Goal: Navigation & Orientation: Find specific page/section

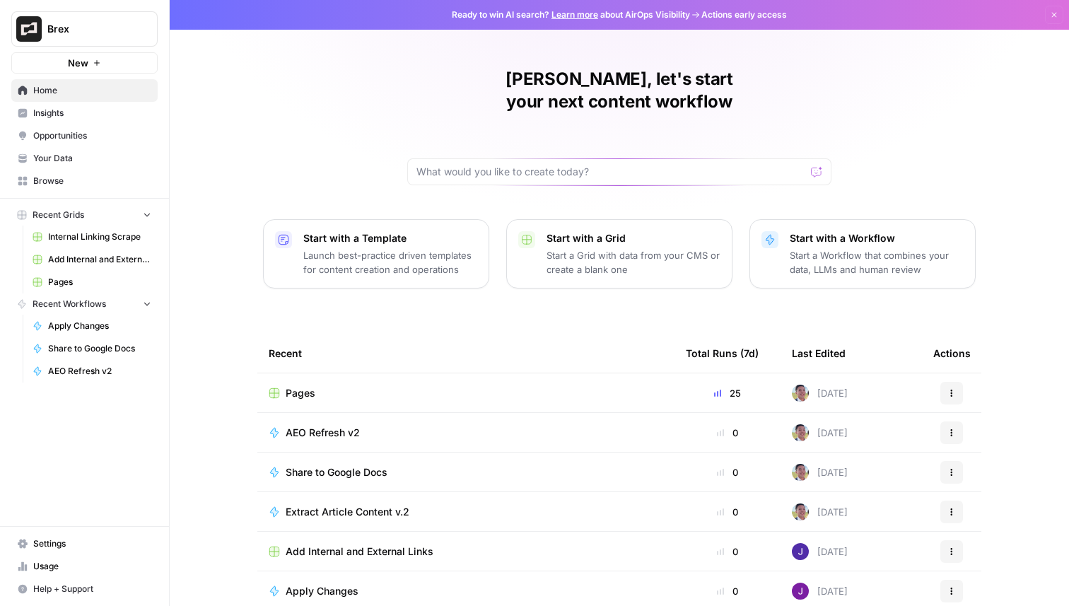
click at [64, 164] on span "Your Data" at bounding box center [92, 158] width 118 height 13
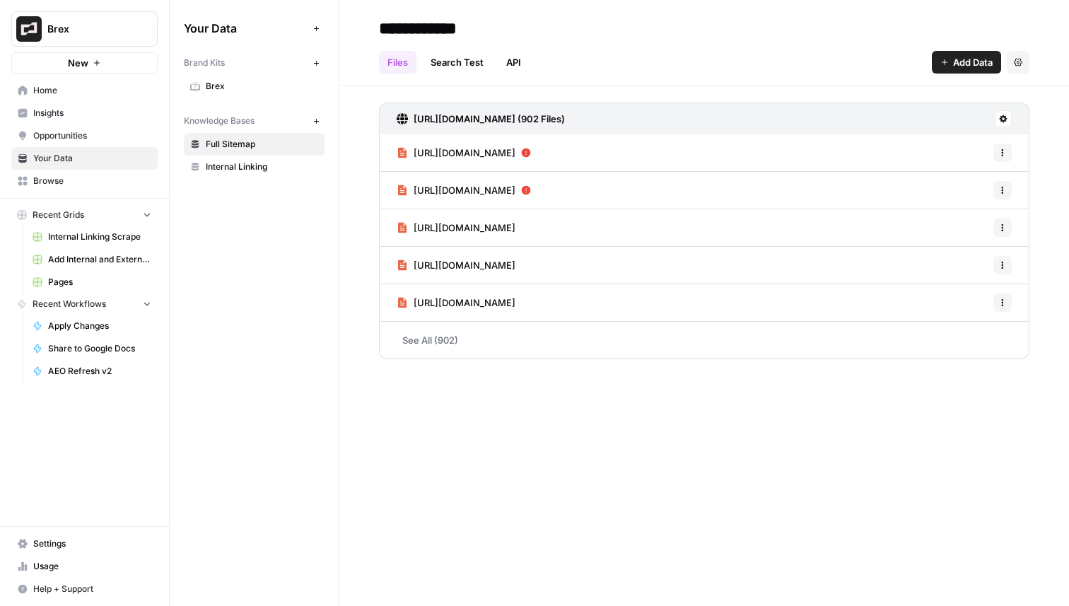
click at [235, 90] on span "Brex" at bounding box center [262, 86] width 112 height 13
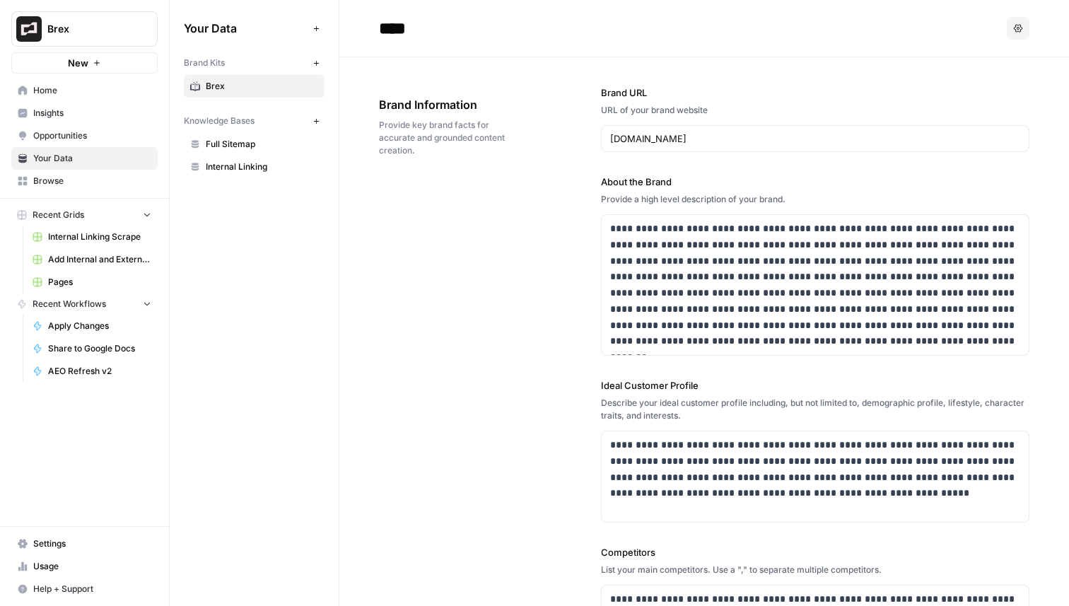
click at [92, 36] on button "Brex" at bounding box center [84, 28] width 146 height 35
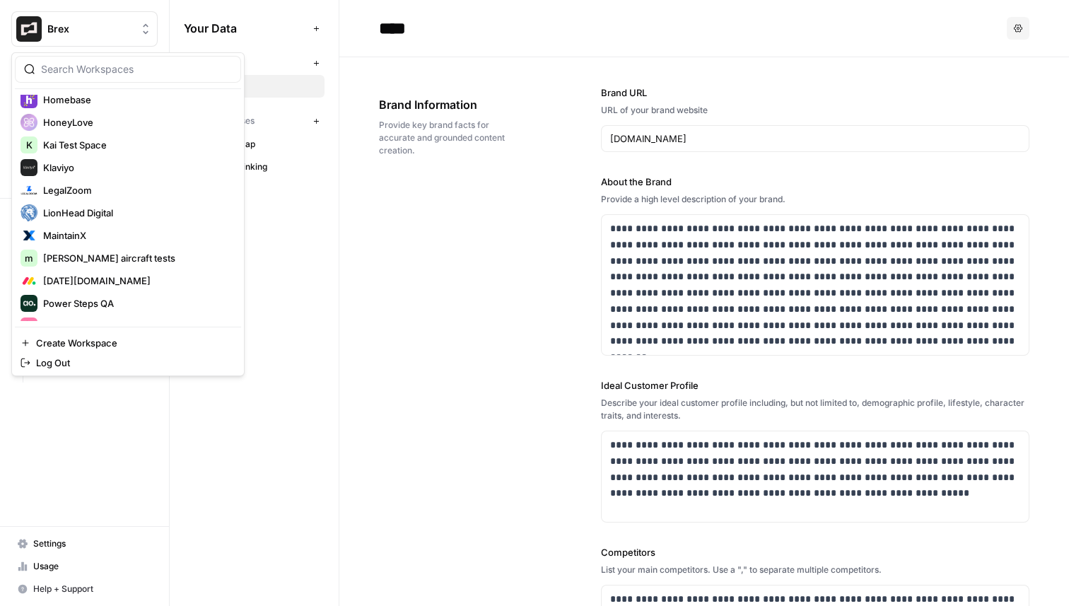
scroll to position [732, 0]
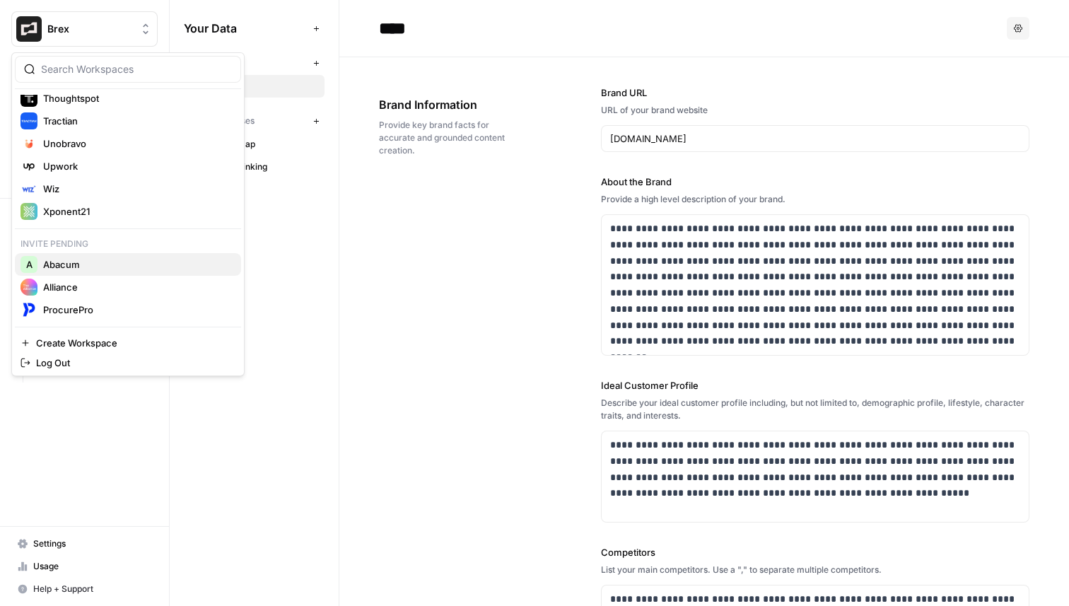
click at [89, 261] on span "Abacum" at bounding box center [136, 264] width 187 height 14
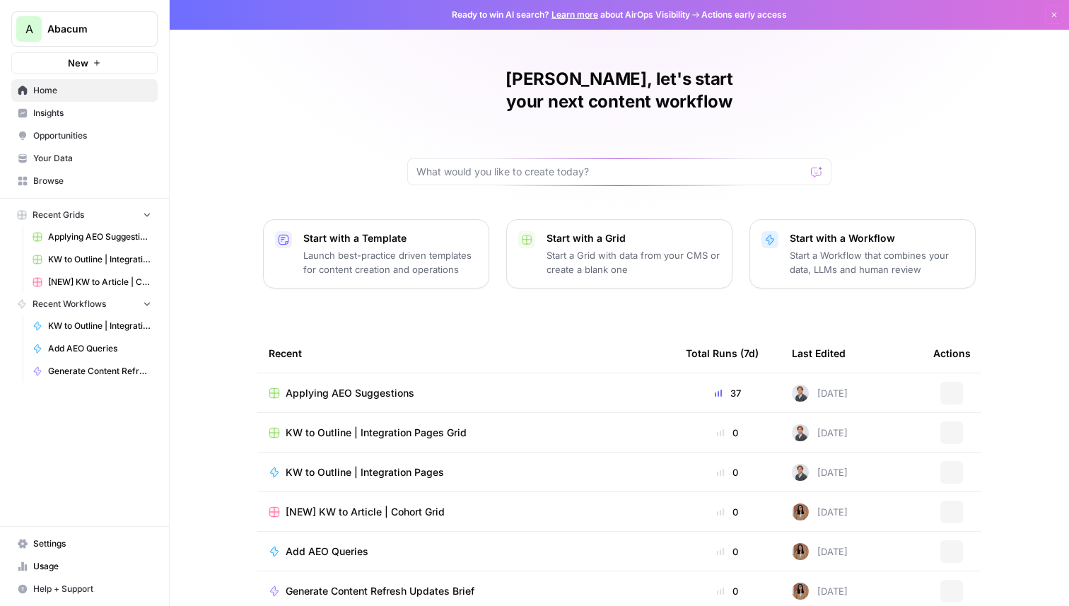
click at [98, 162] on span "Your Data" at bounding box center [92, 158] width 118 height 13
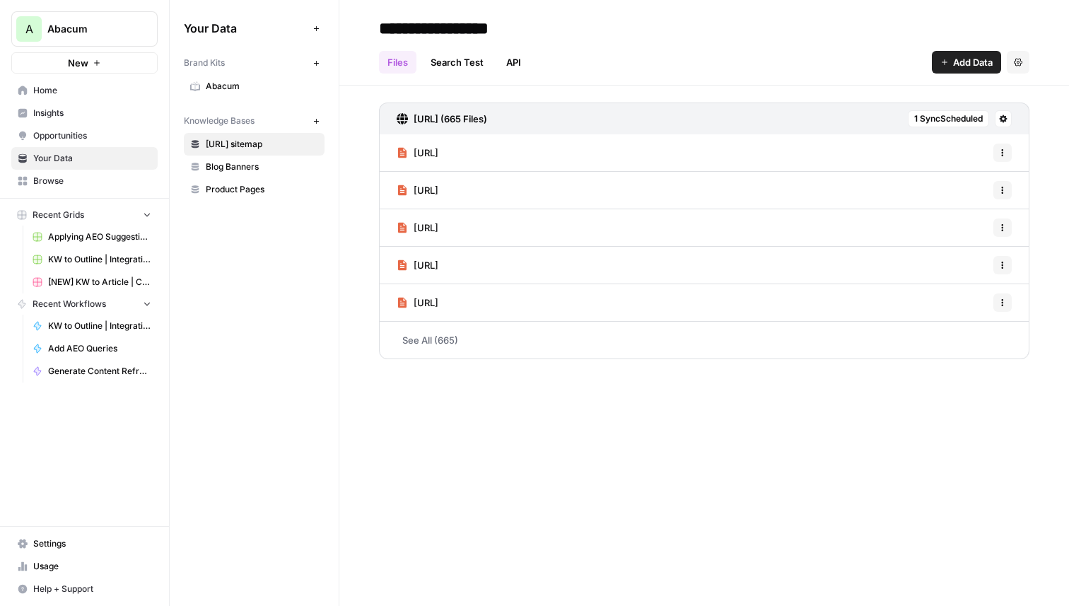
click at [254, 89] on span "Abacum" at bounding box center [262, 86] width 112 height 13
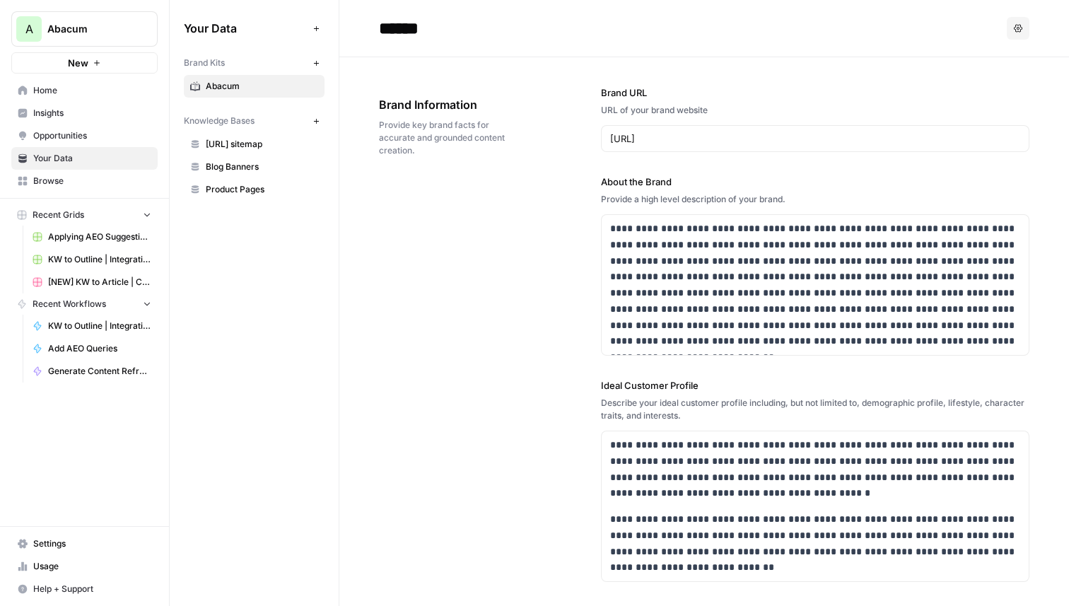
click at [82, 32] on span "Abacum" at bounding box center [90, 29] width 86 height 14
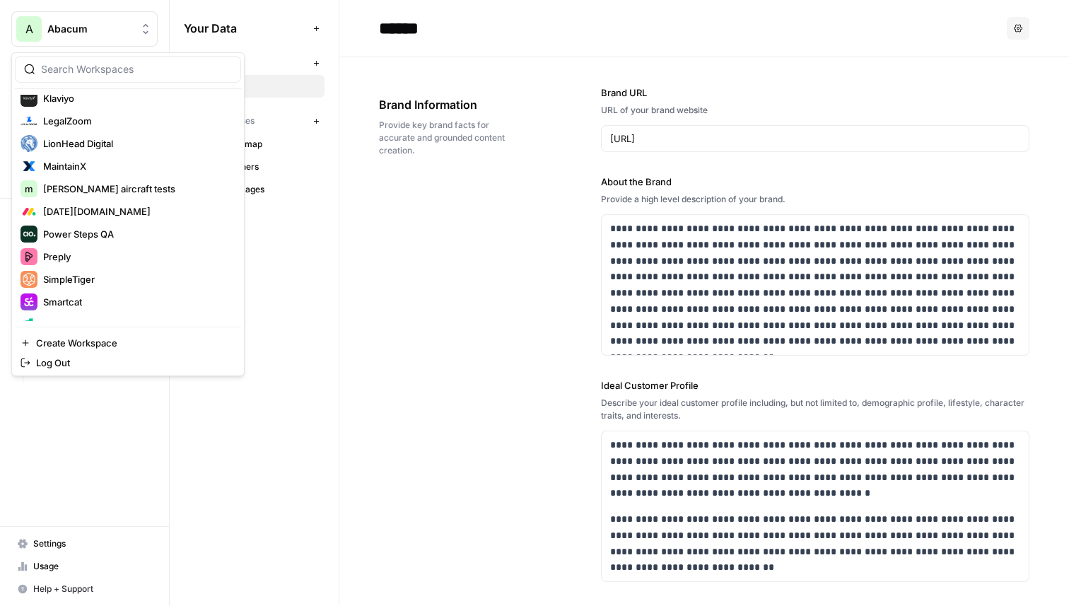
scroll to position [754, 0]
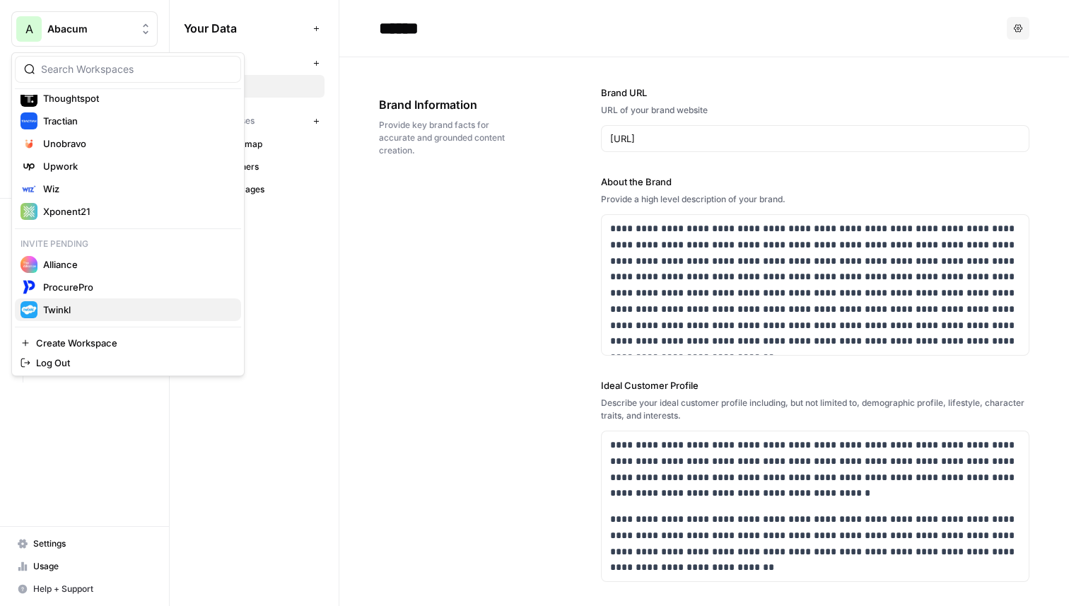
click at [107, 312] on span "Twinkl" at bounding box center [136, 310] width 187 height 14
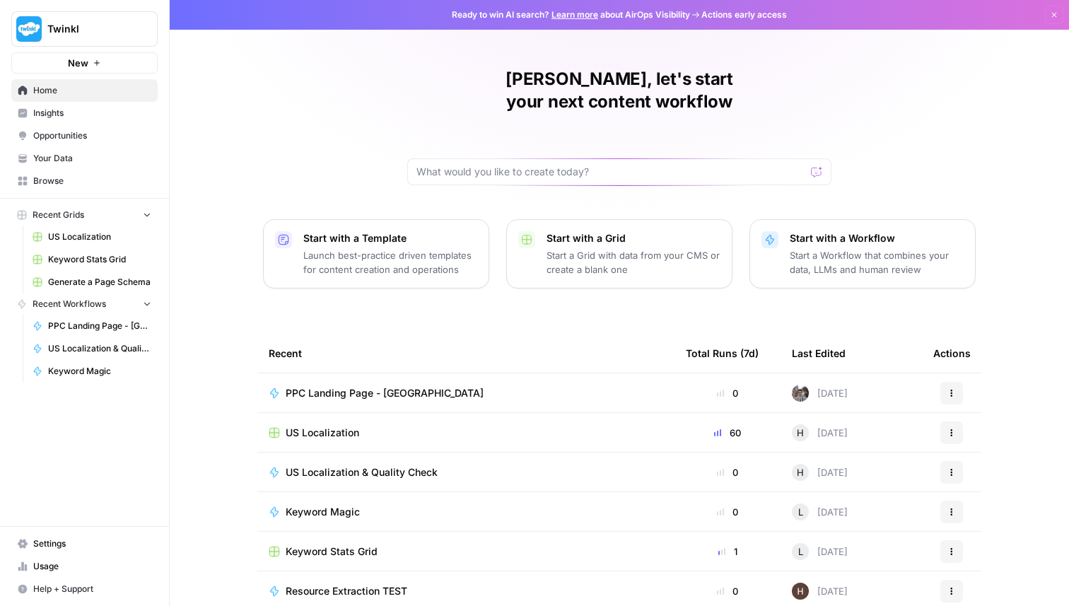
click at [70, 160] on span "Your Data" at bounding box center [92, 158] width 118 height 13
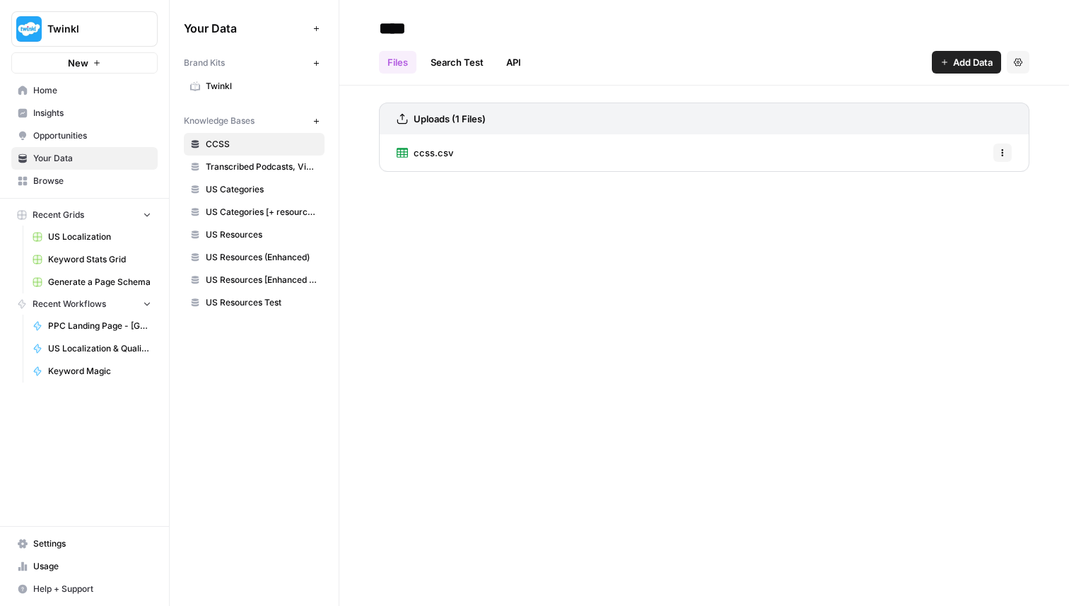
click at [238, 93] on link "Twinkl" at bounding box center [254, 86] width 141 height 23
